Goal: Transaction & Acquisition: Book appointment/travel/reservation

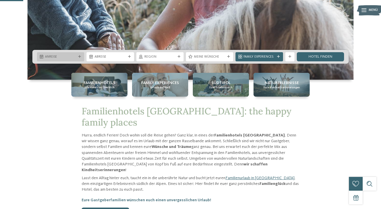
click at [78, 56] on div at bounding box center [79, 56] width 5 height 3
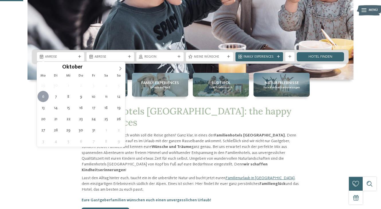
type div "[DATE]"
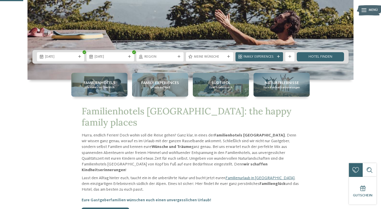
click at [117, 57] on span "[DATE]" at bounding box center [110, 57] width 31 height 5
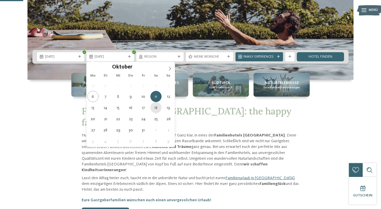
type div "[DATE]"
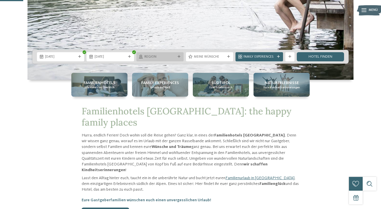
click at [173, 56] on span "Region" at bounding box center [159, 57] width 31 height 5
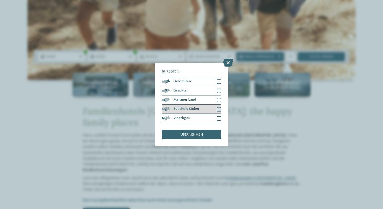
click at [193, 107] on span "Südtirols Süden" at bounding box center [186, 109] width 25 height 4
click at [193, 133] on span "übernehmen" at bounding box center [191, 135] width 23 height 4
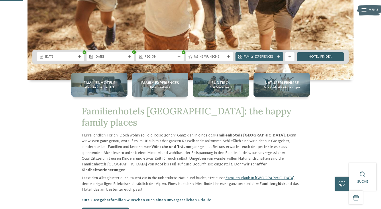
click at [311, 57] on link "Hotel finden" at bounding box center [320, 56] width 47 height 9
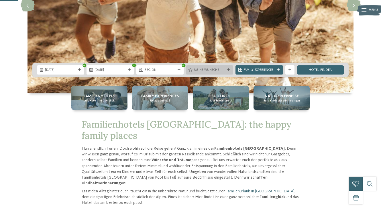
scroll to position [106, 0]
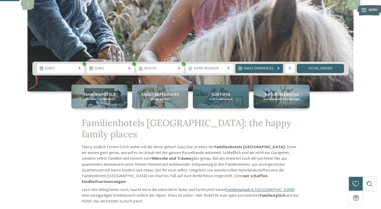
click at [200, 99] on div "Südtirol Euer Erlebnisreich" at bounding box center [221, 97] width 56 height 24
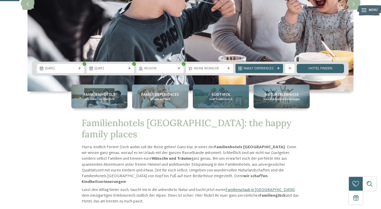
scroll to position [0, 0]
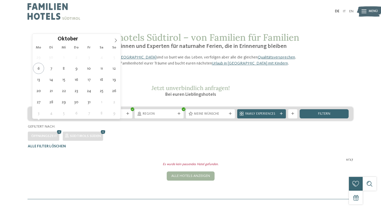
click at [51, 118] on div "[DATE]" at bounding box center [56, 113] width 49 height 9
type div "[DATE]"
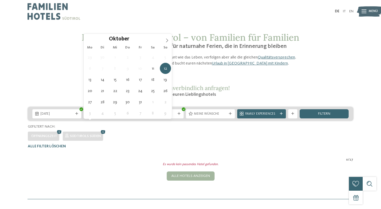
click at [102, 116] on span "12.10.2025" at bounding box center [108, 114] width 33 height 5
type div "[DATE]"
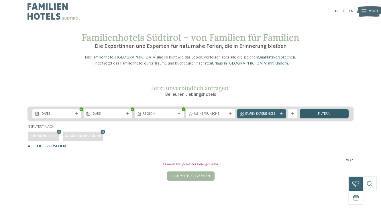
click at [316, 118] on div "filtern" at bounding box center [324, 113] width 49 height 9
click at [192, 180] on div "Alle Hotels anzeigen" at bounding box center [191, 175] width 48 height 9
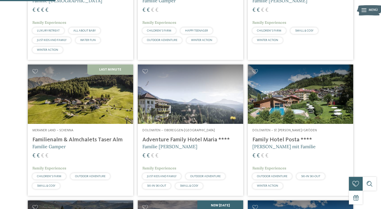
scroll to position [218, 0]
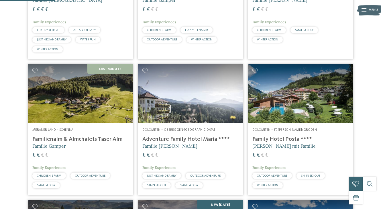
click at [93, 99] on img at bounding box center [80, 93] width 105 height 59
